Goal: Navigation & Orientation: Find specific page/section

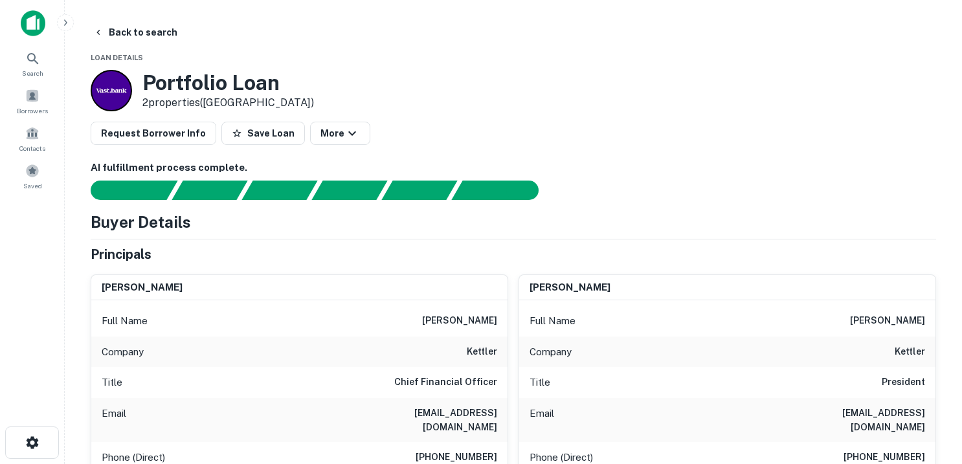
click at [33, 24] on img at bounding box center [33, 23] width 25 height 26
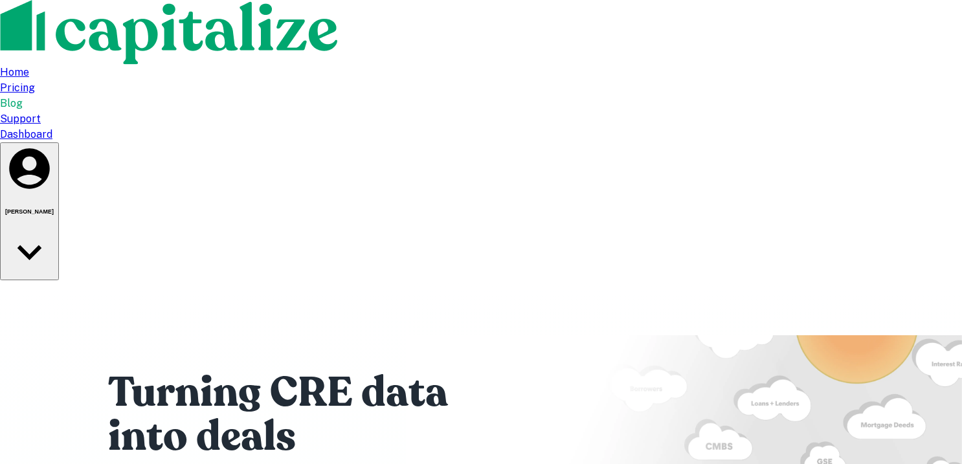
click at [783, 127] on div "Dashboard" at bounding box center [481, 135] width 962 height 16
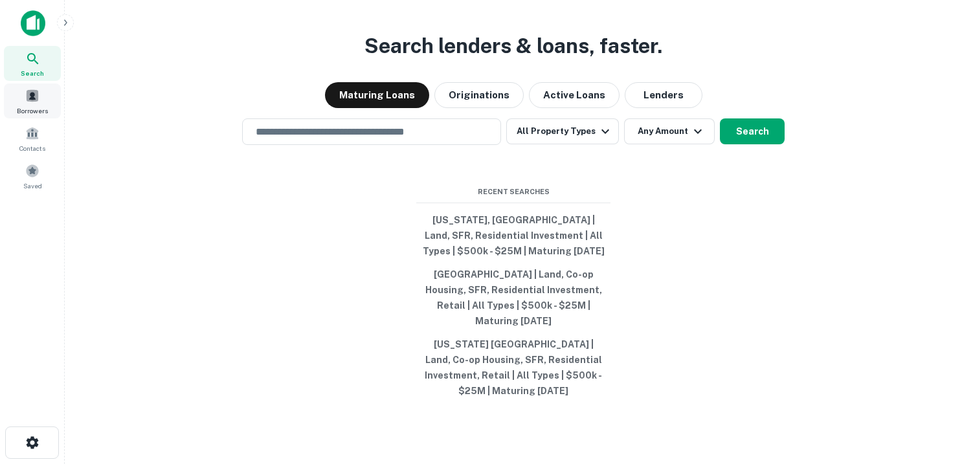
click at [38, 95] on span at bounding box center [32, 96] width 14 height 14
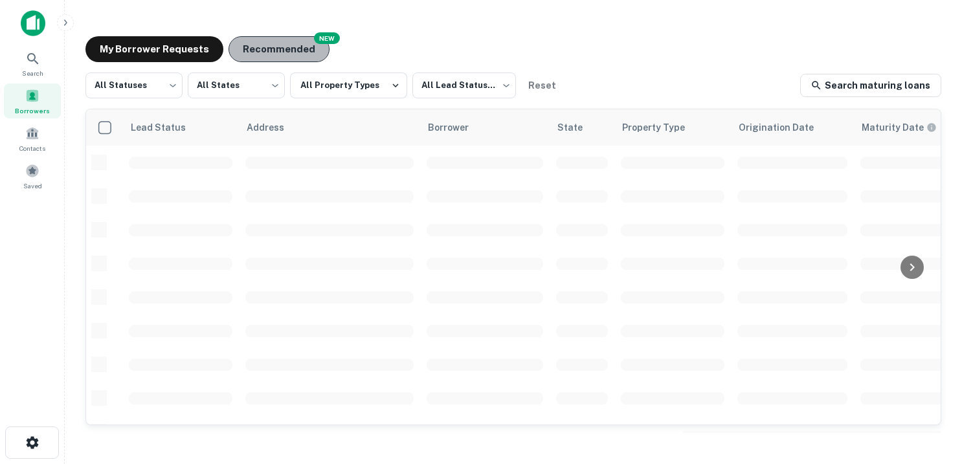
click at [287, 46] on button "Recommended" at bounding box center [278, 49] width 101 height 26
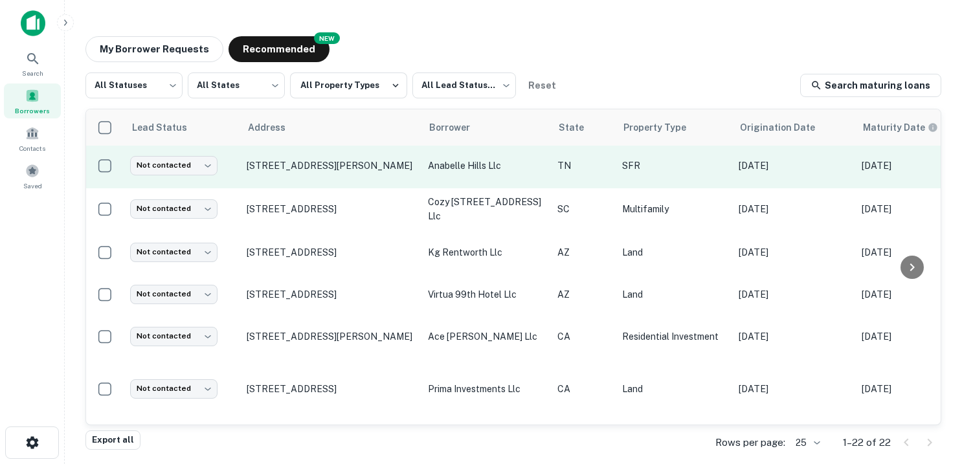
scroll to position [289, 0]
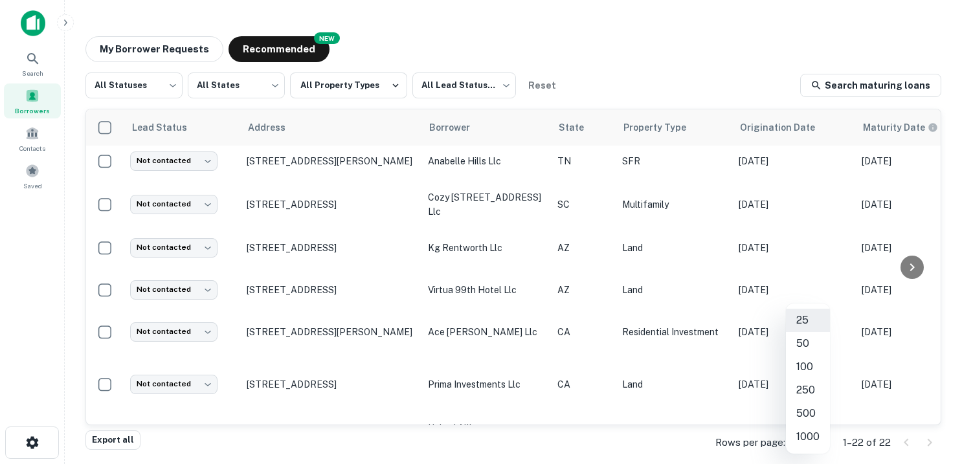
click at [819, 444] on body "Search Borrowers Contacts Saved My Borrower Requests NEW Recommended All Status…" at bounding box center [481, 232] width 962 height 464
click at [811, 437] on li "1000" at bounding box center [808, 436] width 44 height 23
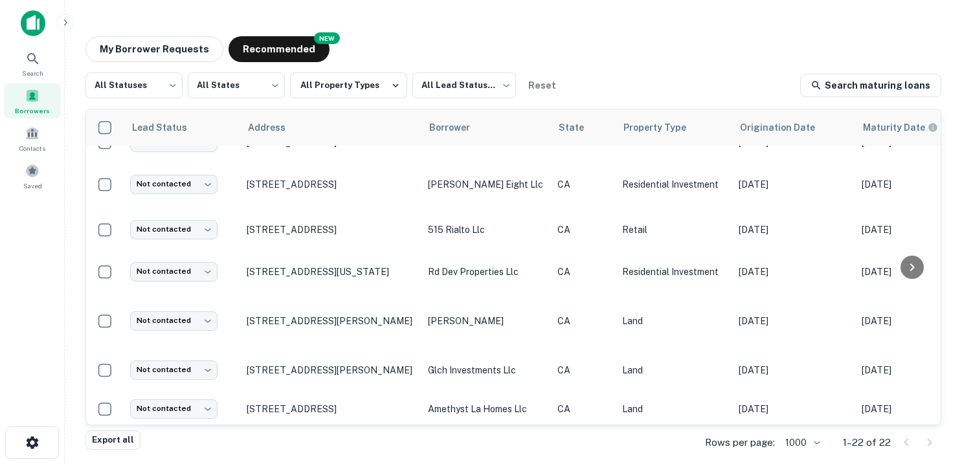
scroll to position [660, 0]
